Goal: Transaction & Acquisition: Purchase product/service

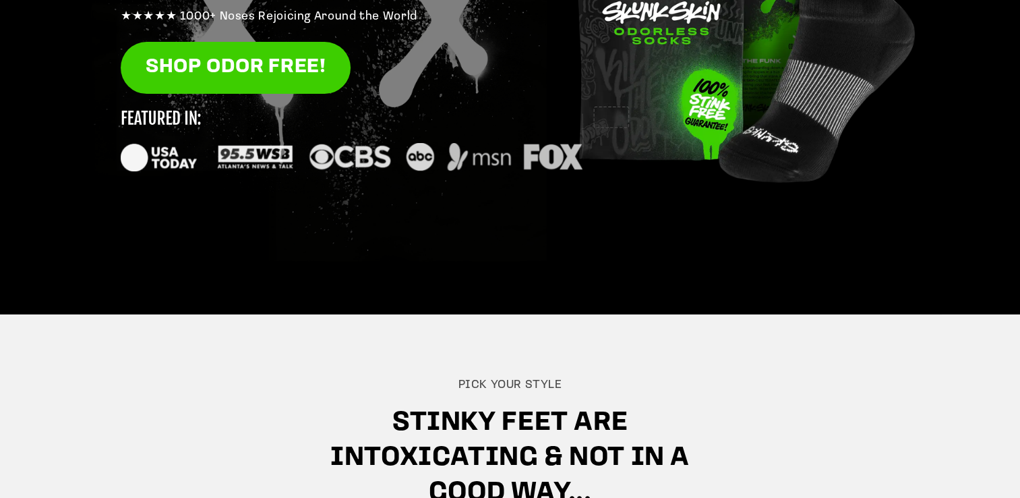
scroll to position [313, 0]
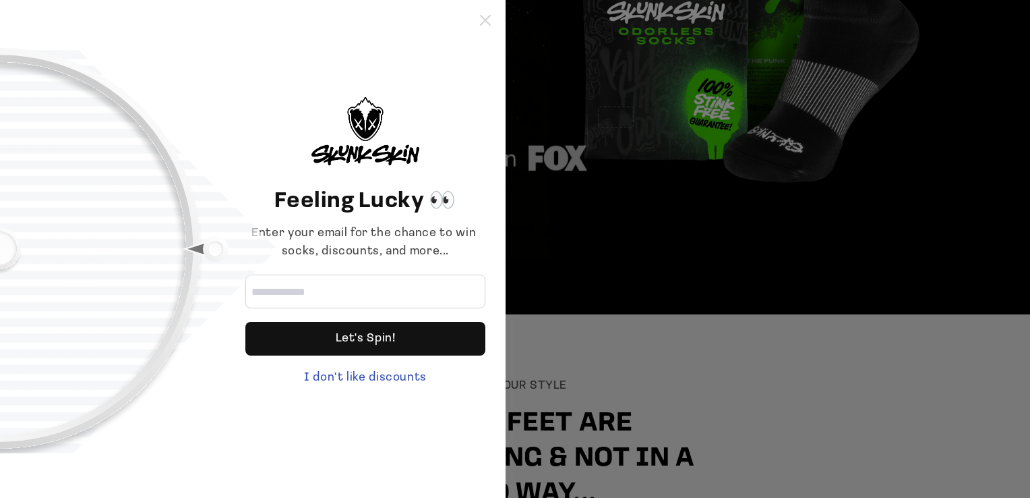
click at [485, 16] on icon at bounding box center [485, 20] width 11 height 11
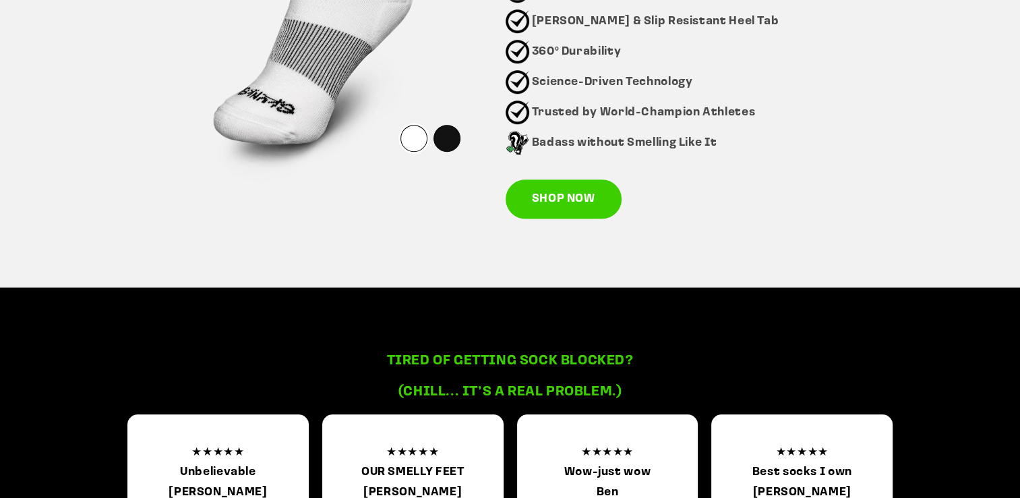
scroll to position [1036, 0]
click at [560, 201] on link "SHOP NOW" at bounding box center [564, 198] width 116 height 39
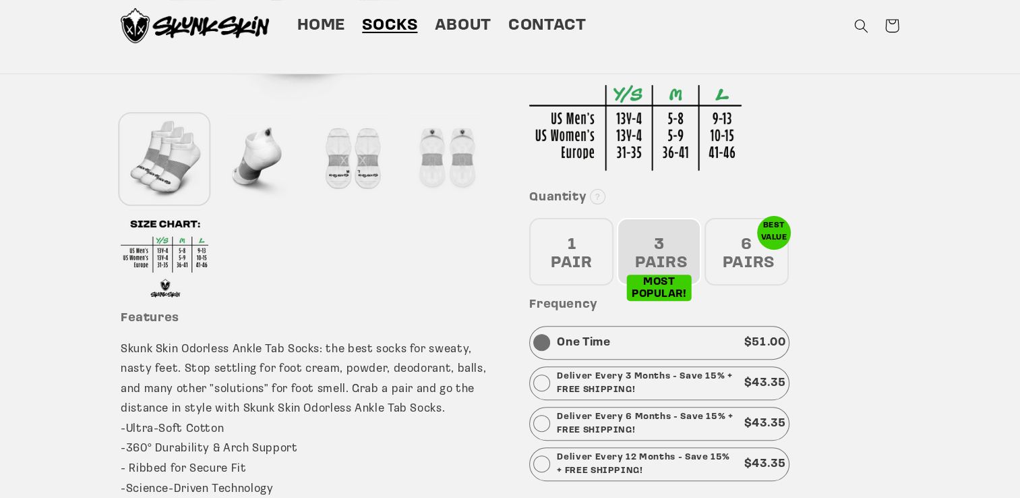
scroll to position [399, 0]
click at [318, 22] on span "Home" at bounding box center [321, 26] width 49 height 21
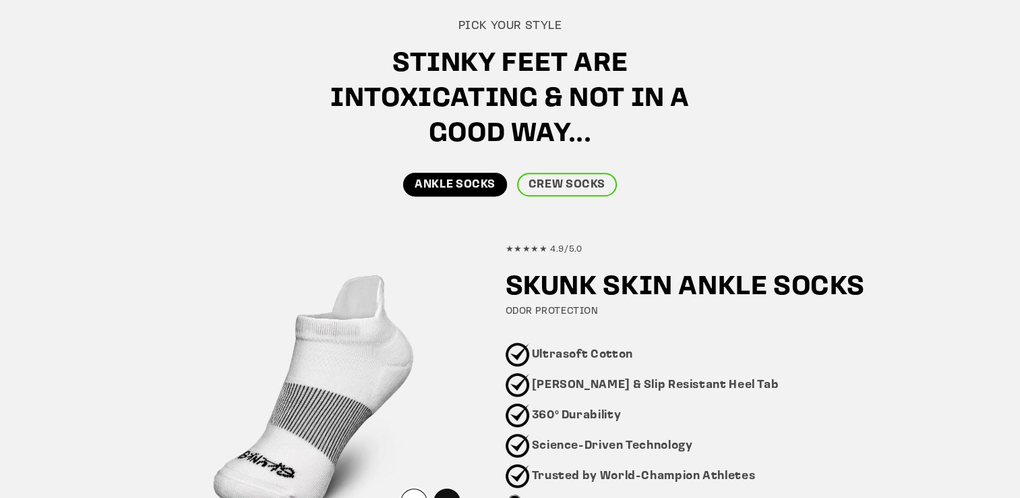
scroll to position [672, 0]
click at [580, 183] on link "CREW SOCKS" at bounding box center [567, 185] width 100 height 24
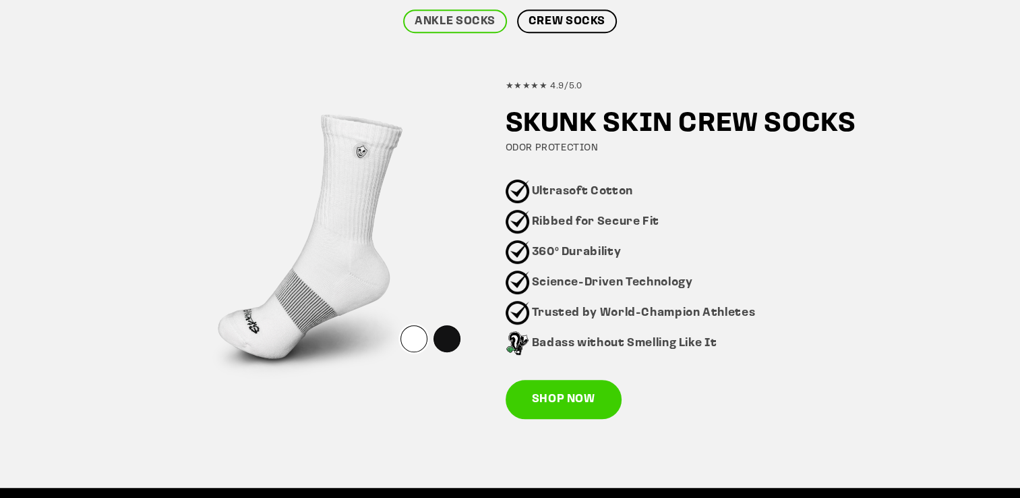
scroll to position [835, 0]
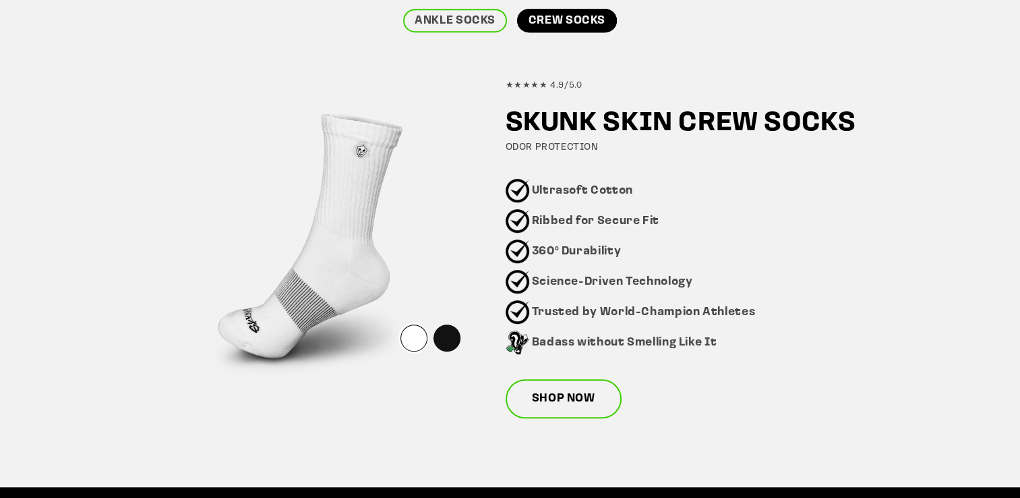
click at [564, 396] on link "SHOP NOW" at bounding box center [564, 398] width 116 height 39
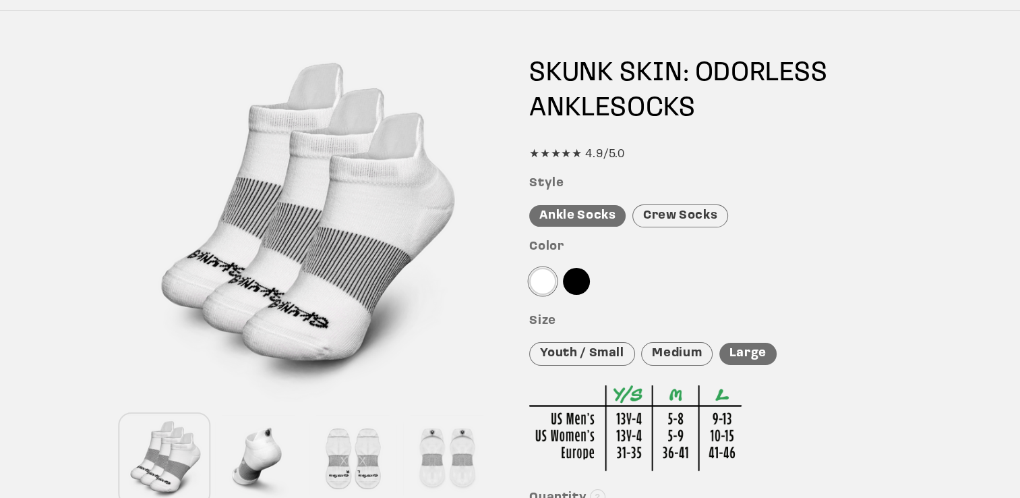
scroll to position [101, 0]
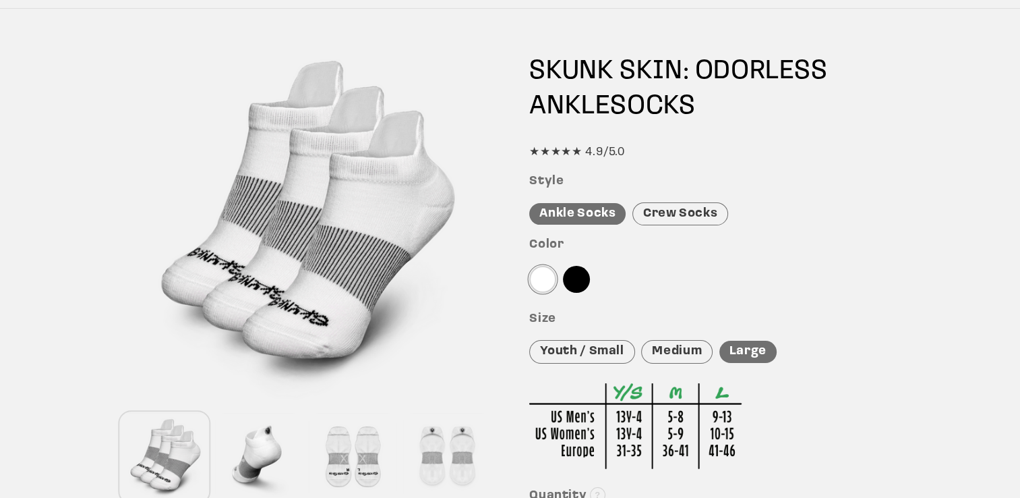
click at [691, 210] on div "Crew Socks" at bounding box center [681, 214] width 96 height 24
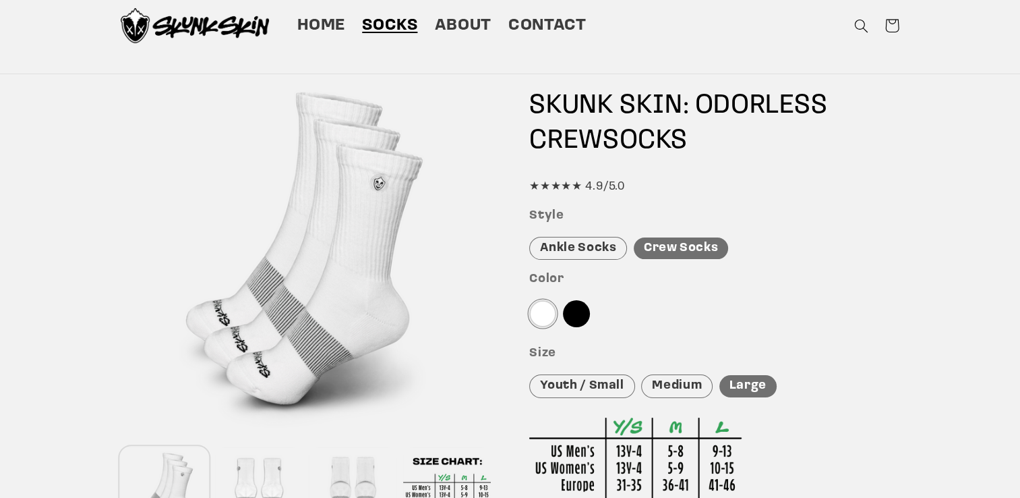
scroll to position [58, 0]
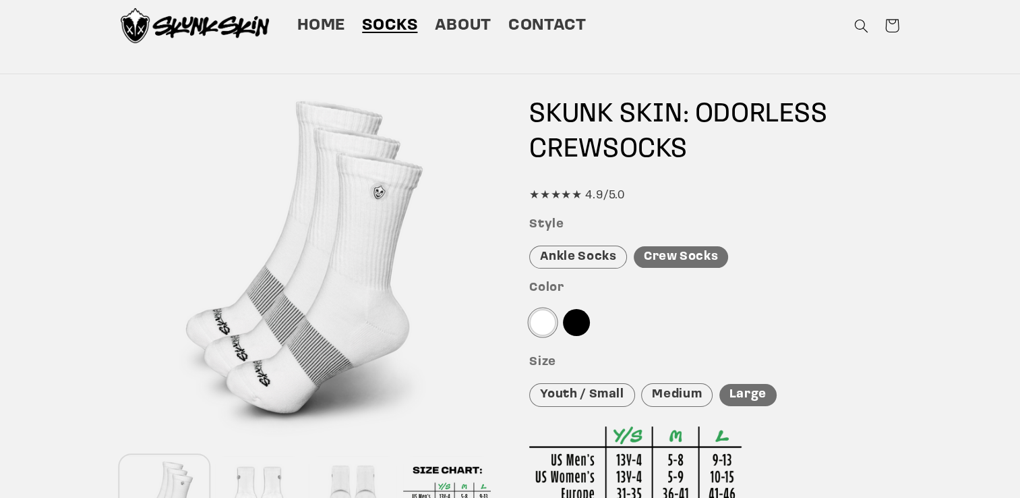
click at [572, 326] on div at bounding box center [576, 322] width 27 height 27
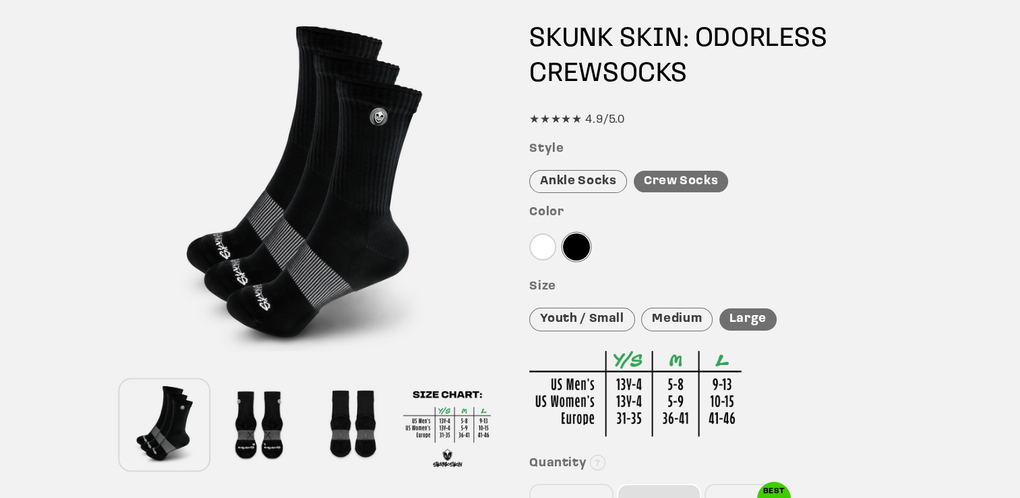
scroll to position [138, 0]
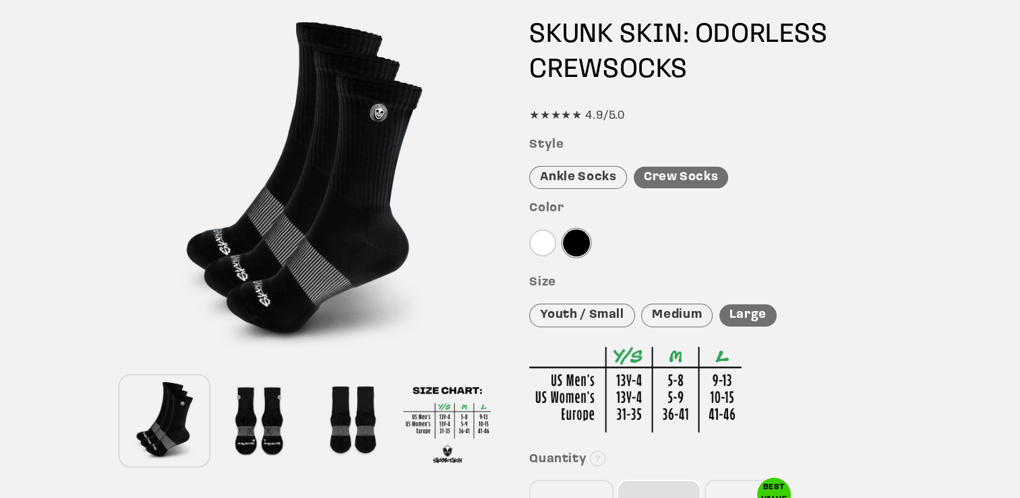
click at [569, 316] on div "Youth / Small" at bounding box center [581, 315] width 105 height 24
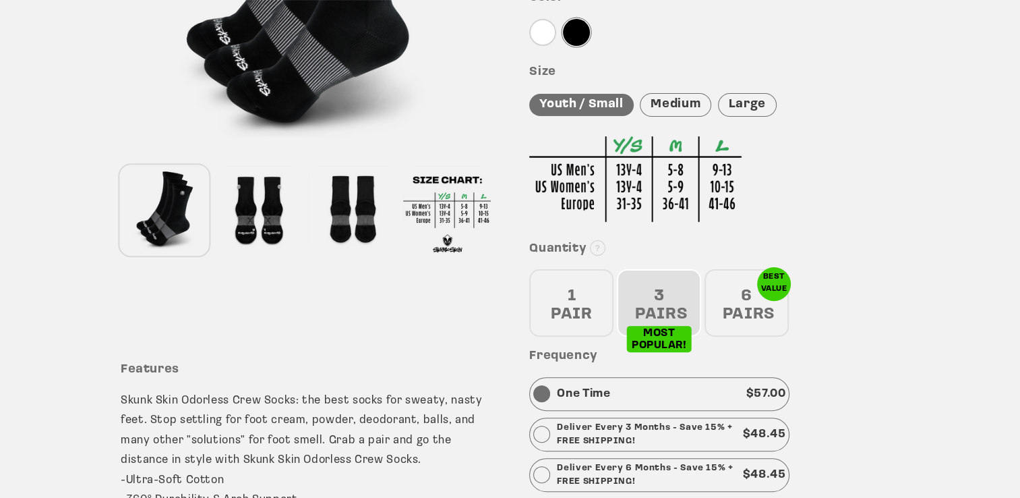
scroll to position [348, 0]
